Goal: Task Accomplishment & Management: Complete application form

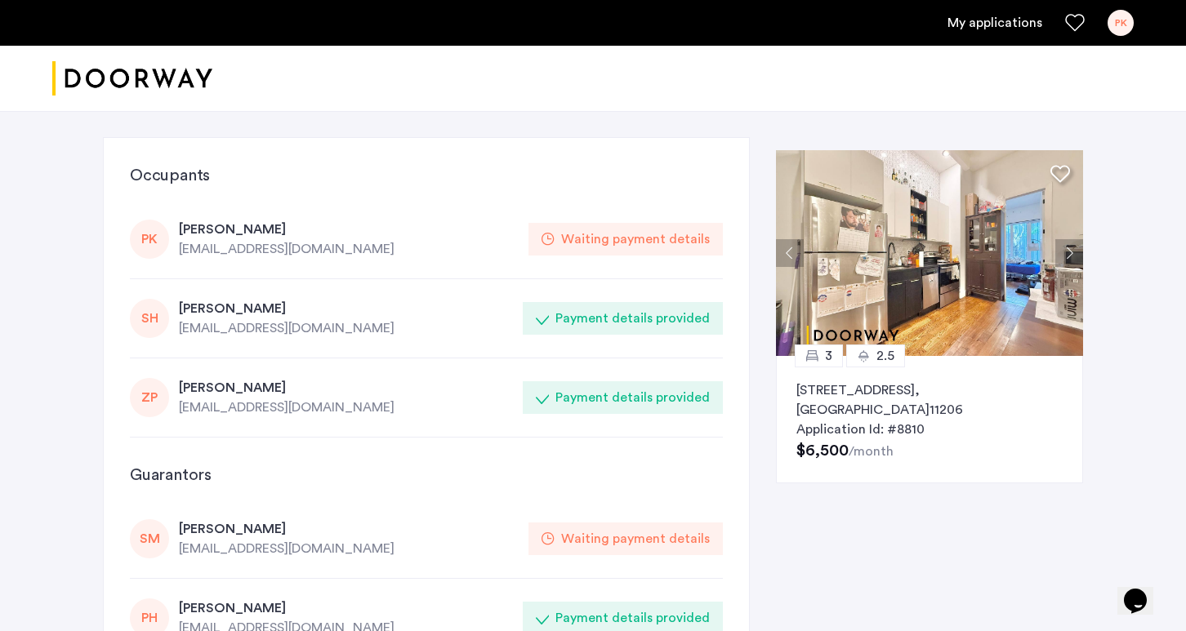
click at [995, 25] on link "My applications" at bounding box center [994, 23] width 95 height 20
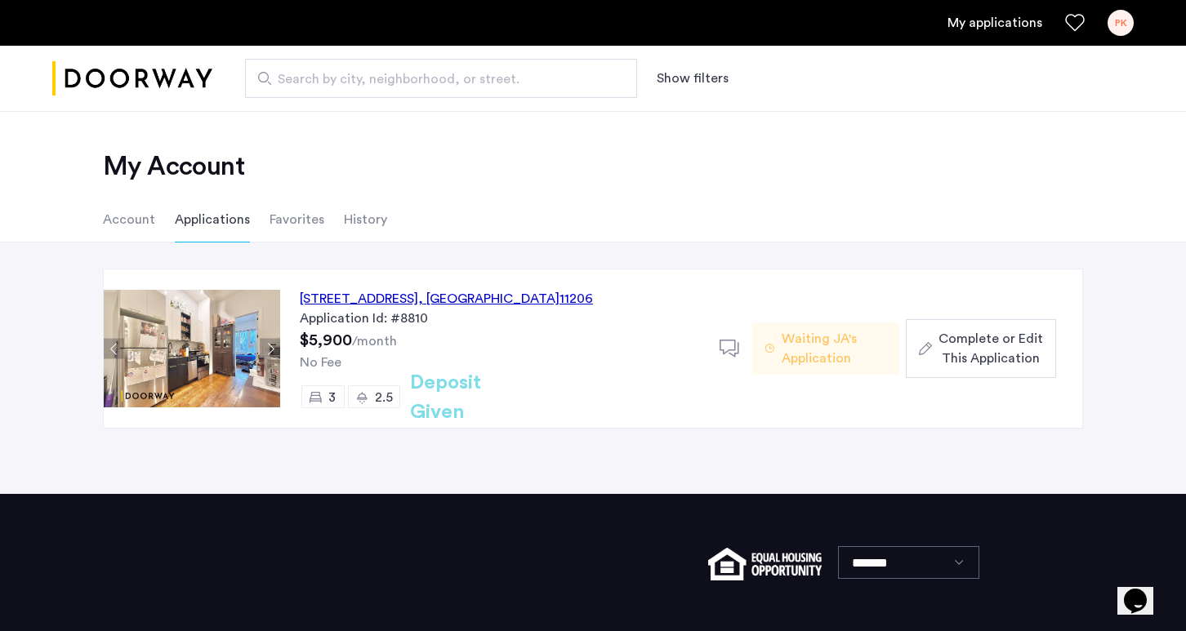
click at [879, 358] on span "Waiting JA's Application" at bounding box center [834, 348] width 105 height 39
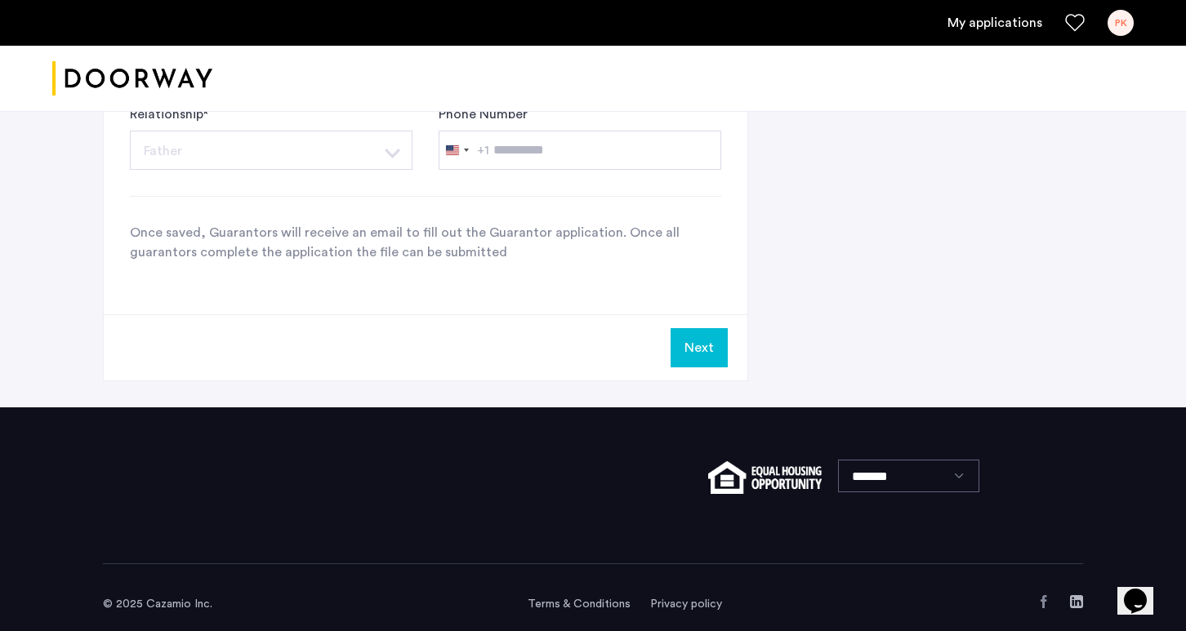
scroll to position [1720, 0]
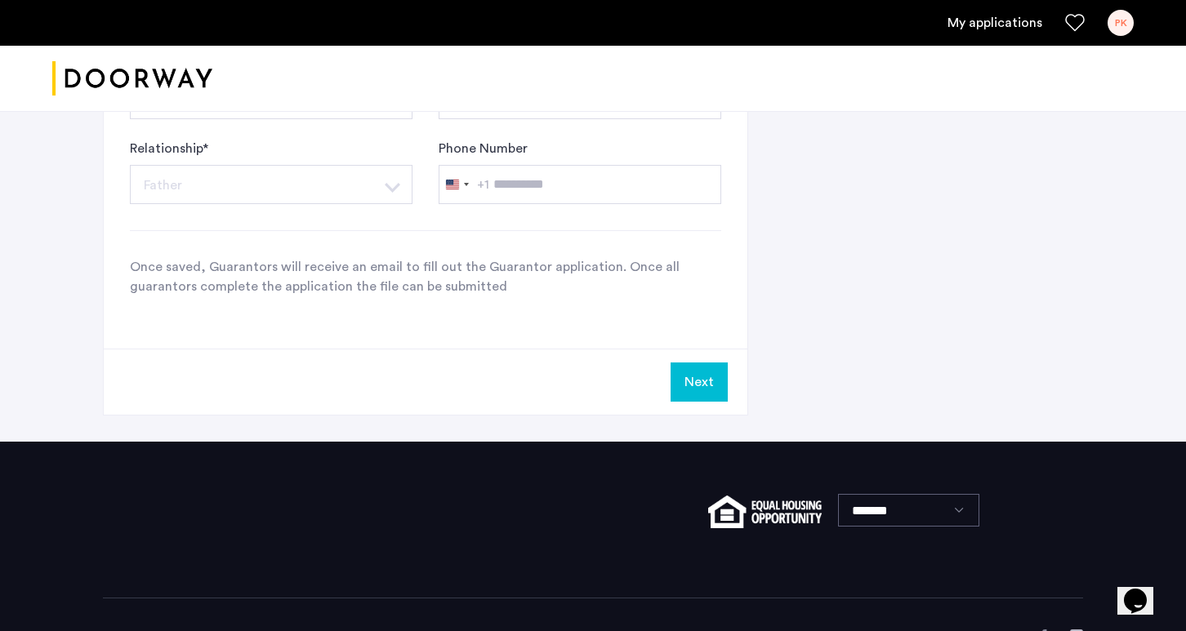
click at [678, 391] on button "Next" at bounding box center [699, 382] width 57 height 39
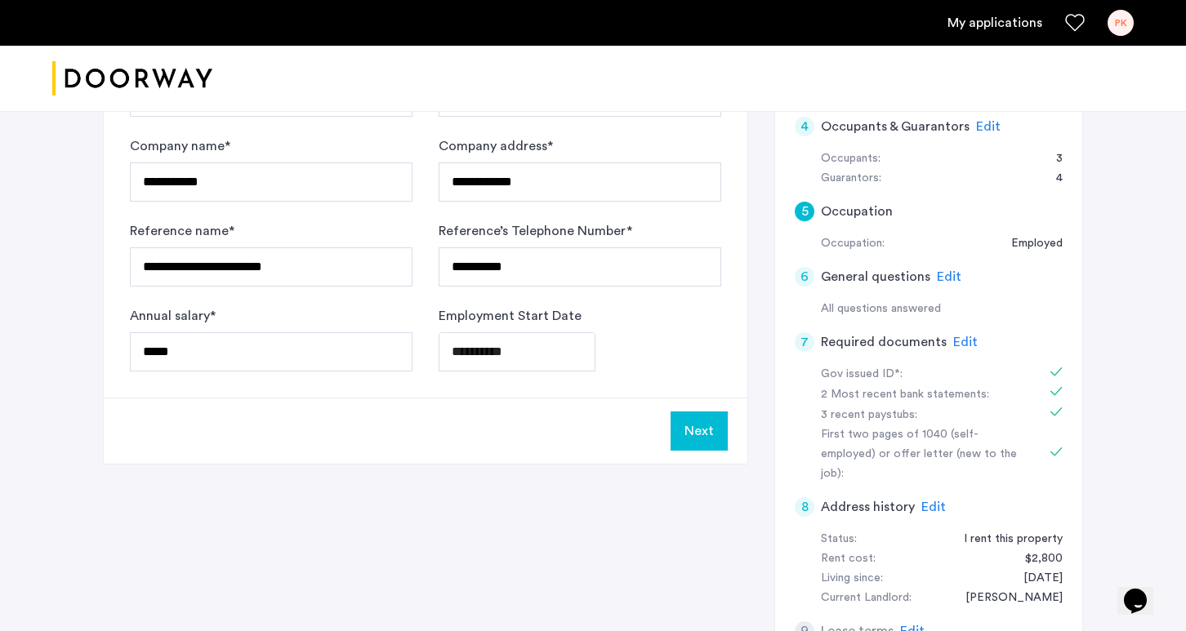
scroll to position [384, 0]
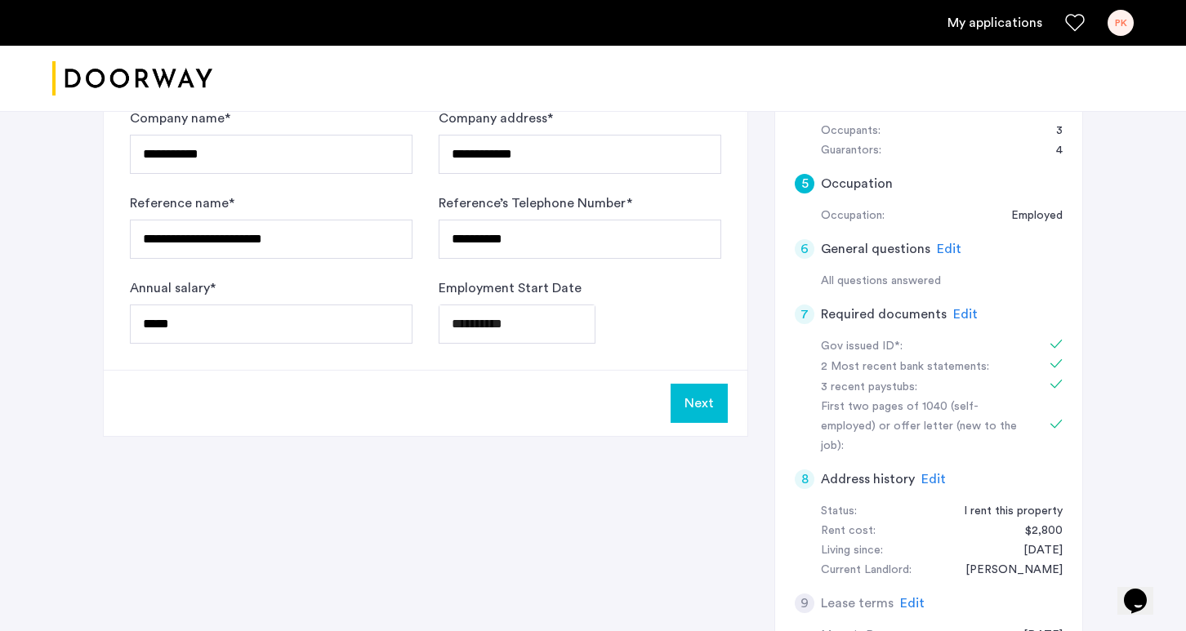
click at [665, 399] on div "Next" at bounding box center [426, 403] width 644 height 66
click at [697, 405] on button "Next" at bounding box center [699, 403] width 57 height 39
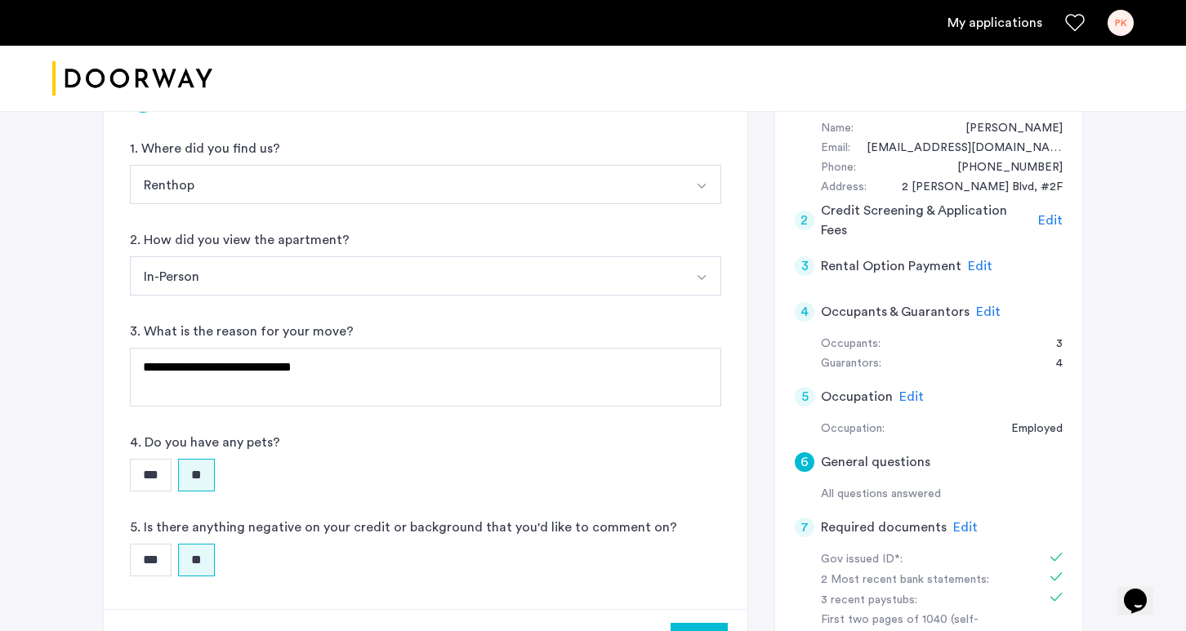
scroll to position [439, 0]
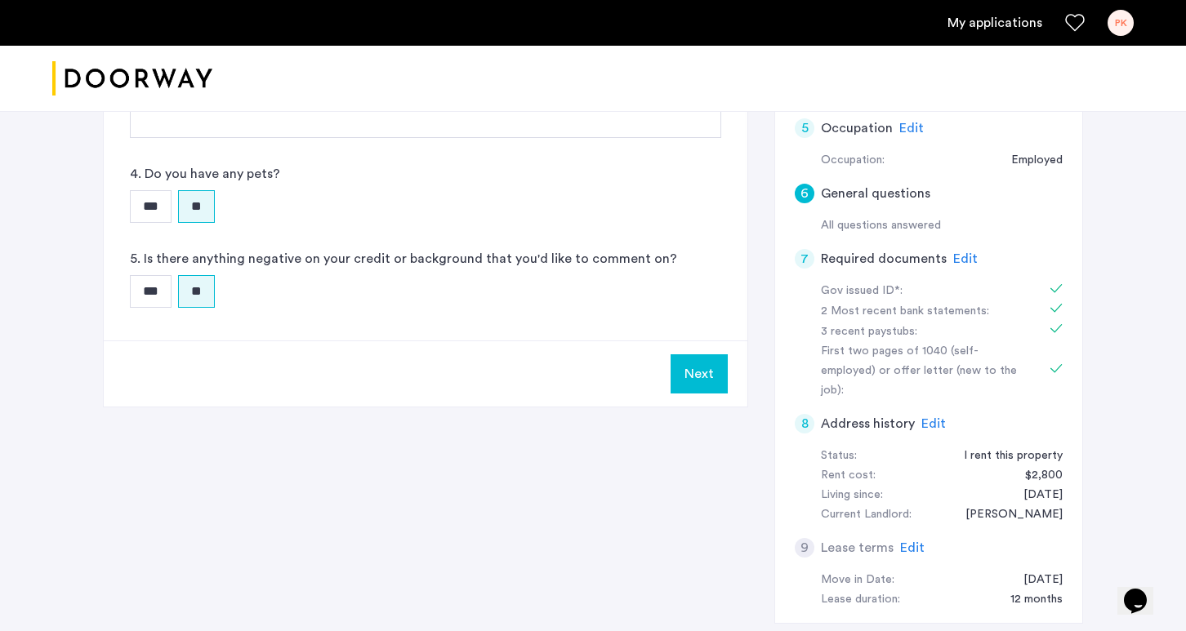
click at [682, 389] on button "Next" at bounding box center [699, 373] width 57 height 39
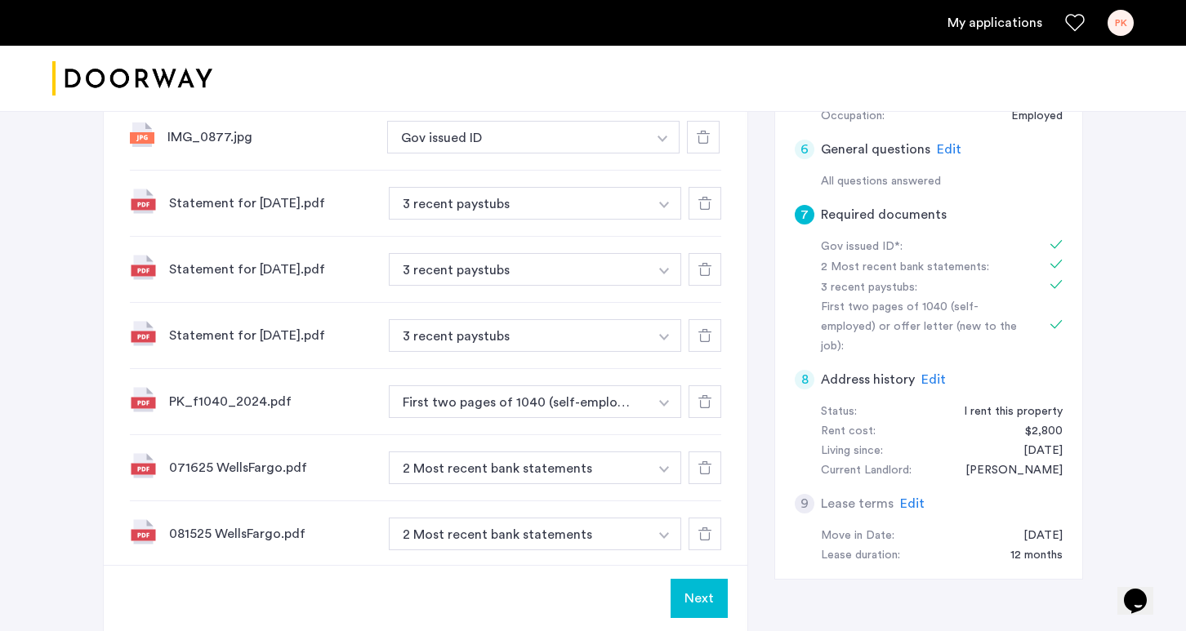
scroll to position [555, 0]
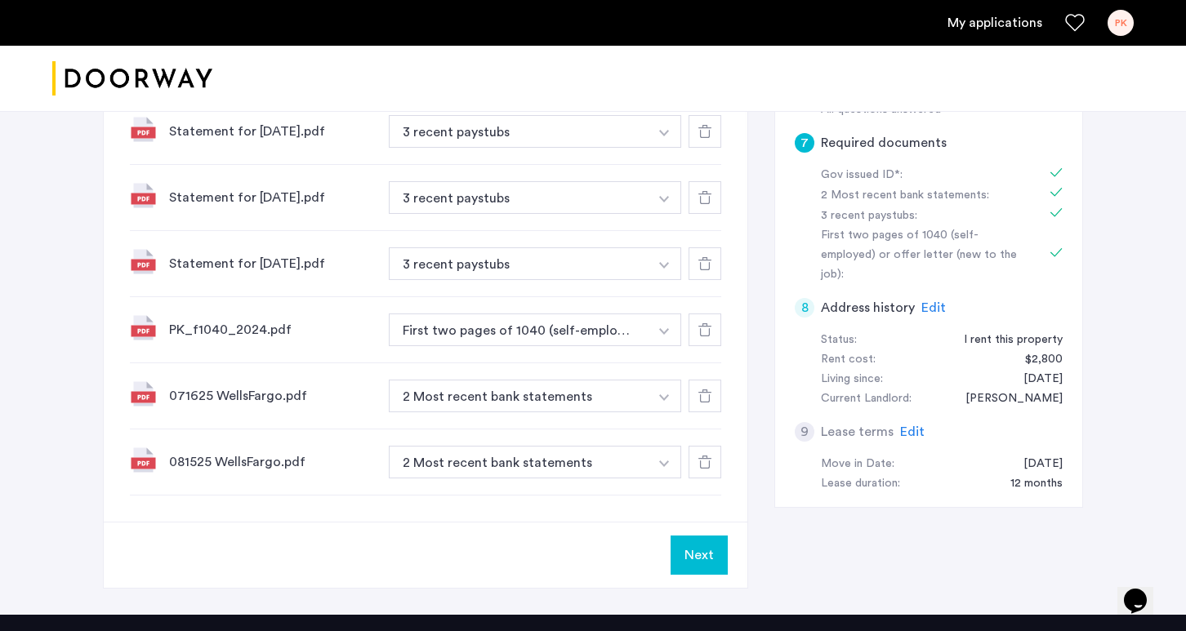
click at [706, 541] on button "Next" at bounding box center [699, 555] width 57 height 39
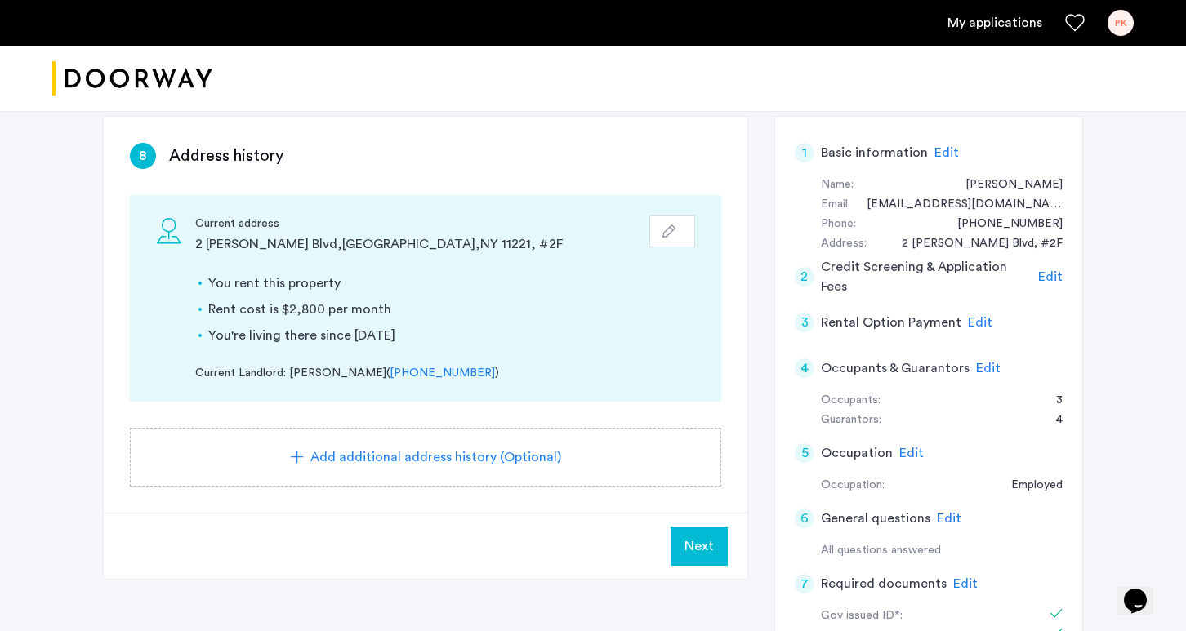
scroll to position [130, 0]
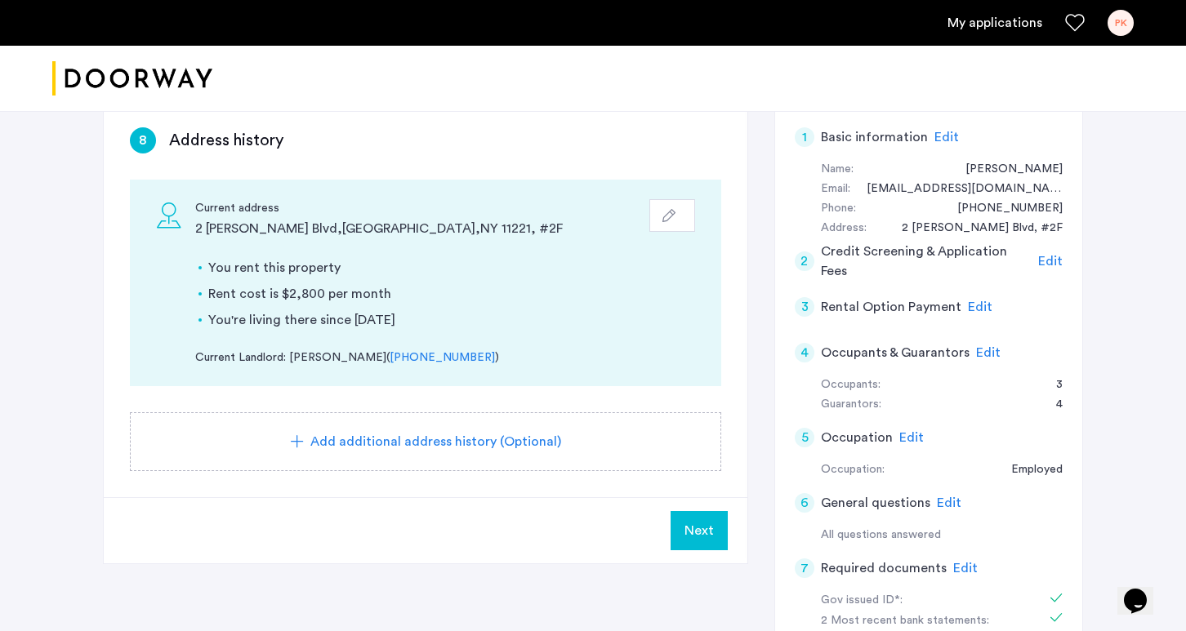
click at [704, 544] on button "Next" at bounding box center [699, 530] width 57 height 39
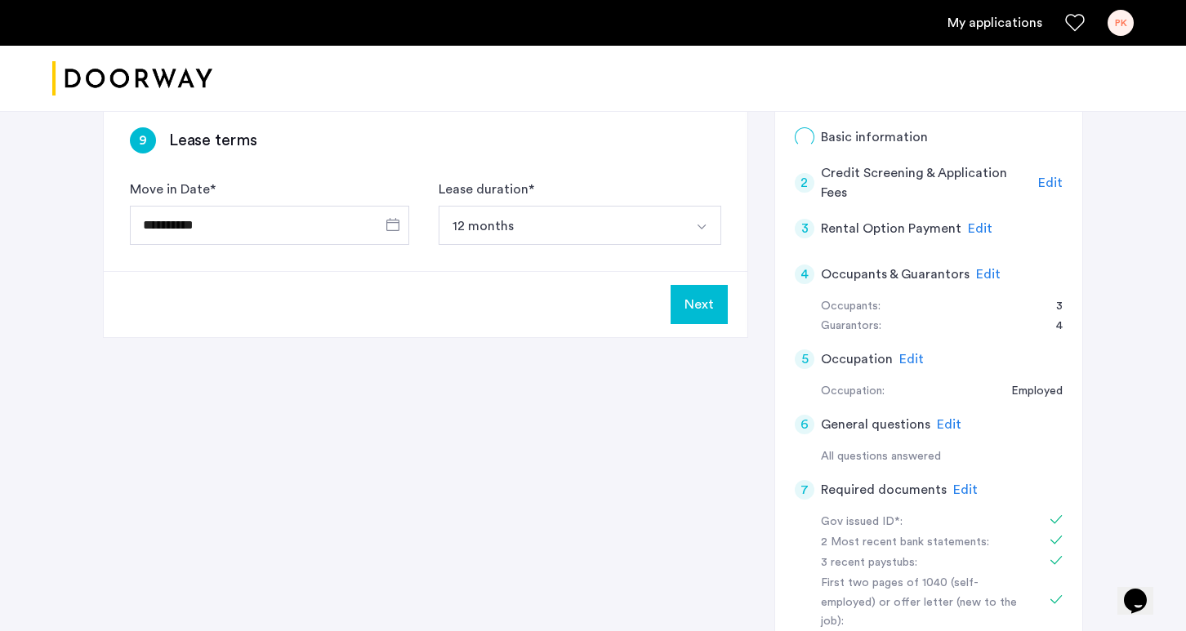
scroll to position [0, 0]
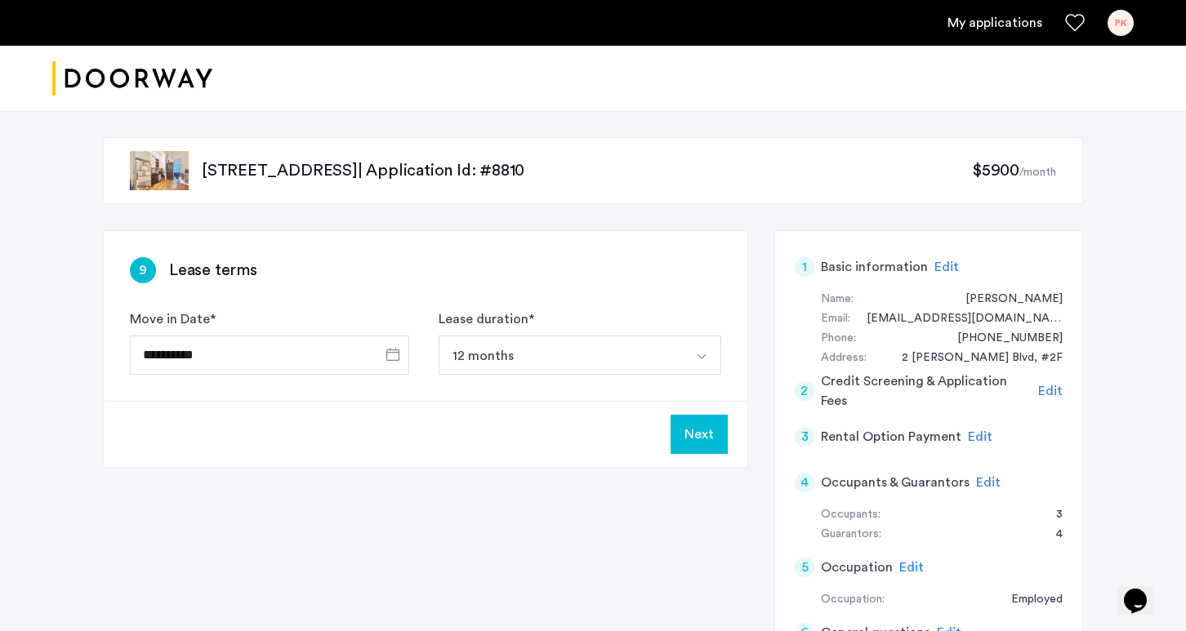
click at [700, 448] on button "Next" at bounding box center [699, 434] width 57 height 39
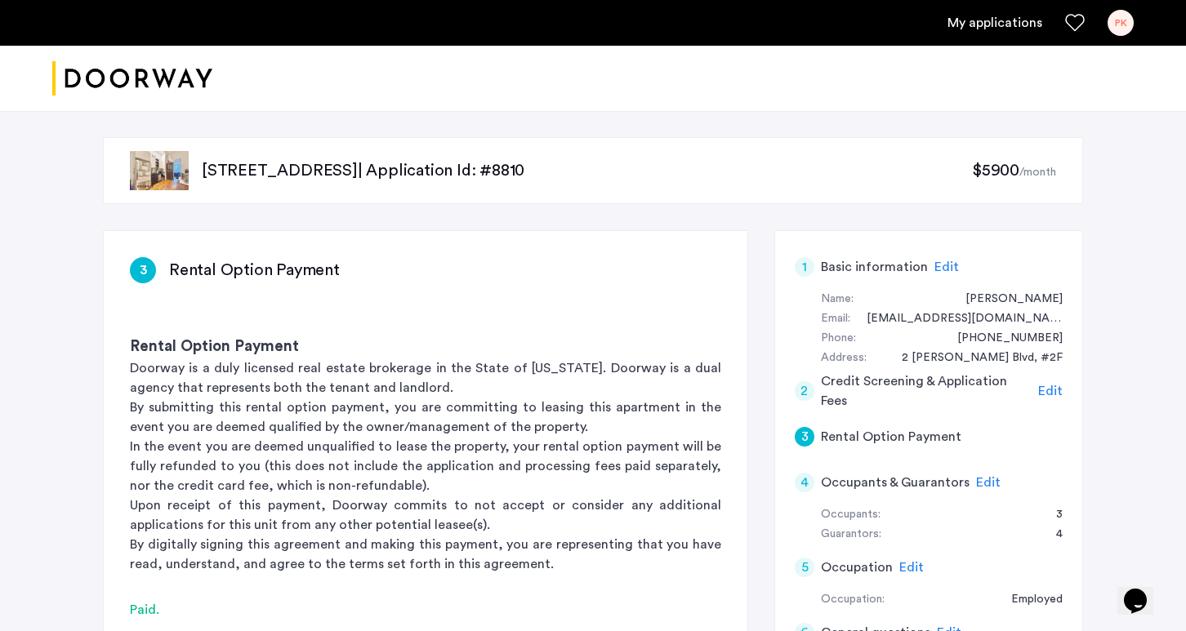
scroll to position [89, 0]
